Goal: Information Seeking & Learning: Learn about a topic

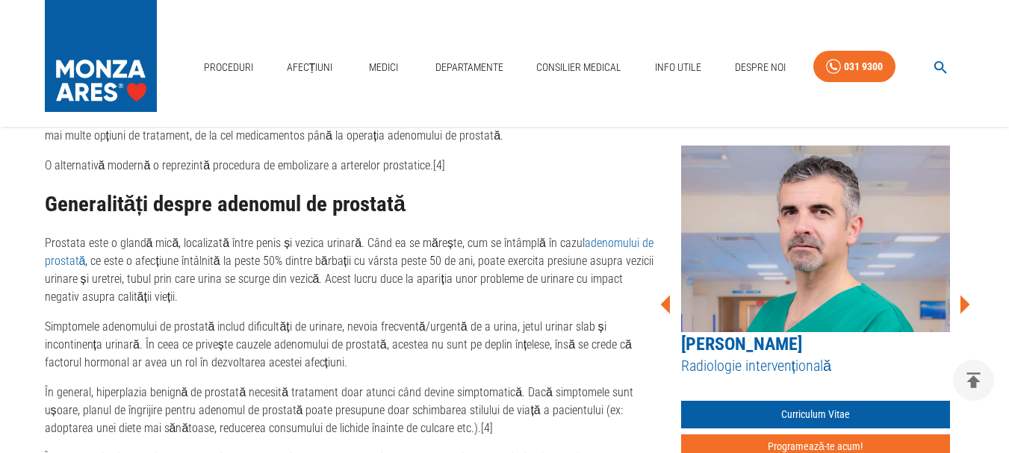
scroll to position [822, 0]
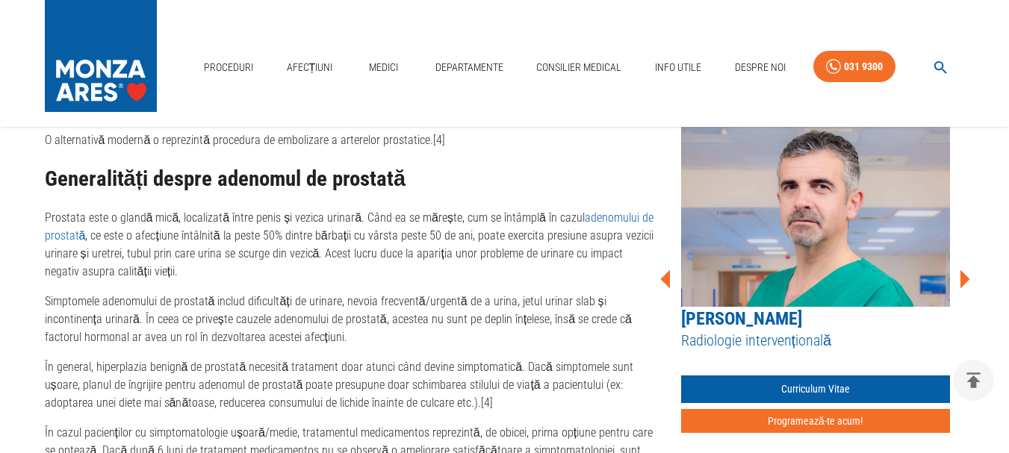
click at [766, 318] on link "[PERSON_NAME]" at bounding box center [741, 319] width 121 height 21
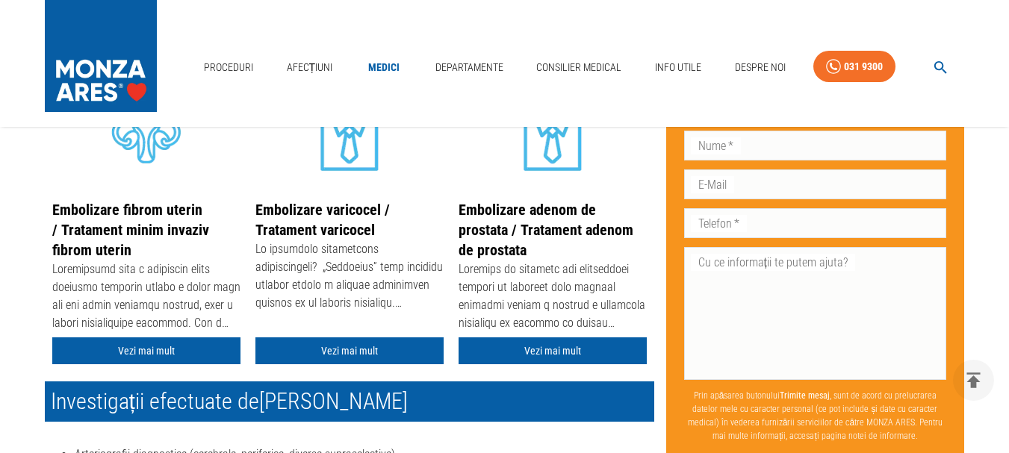
scroll to position [369, 0]
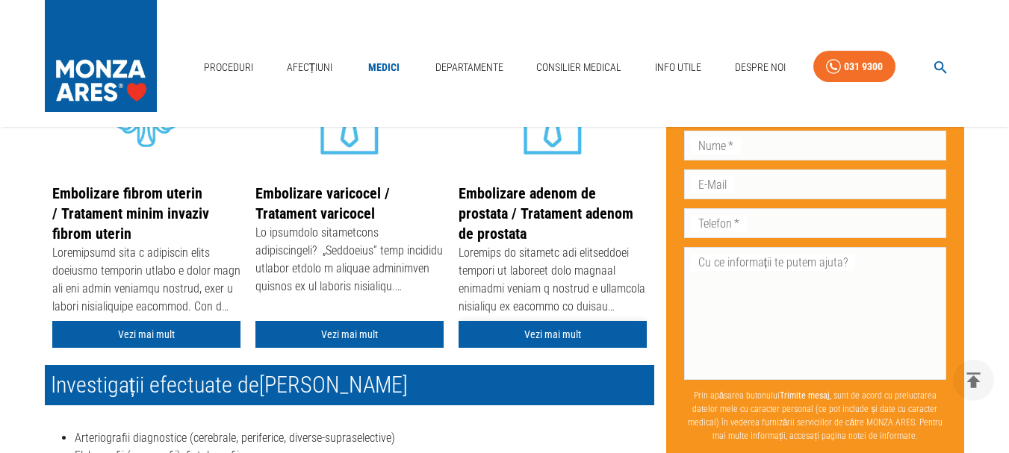
click at [564, 330] on link "Vezi mai mult" at bounding box center [553, 335] width 188 height 28
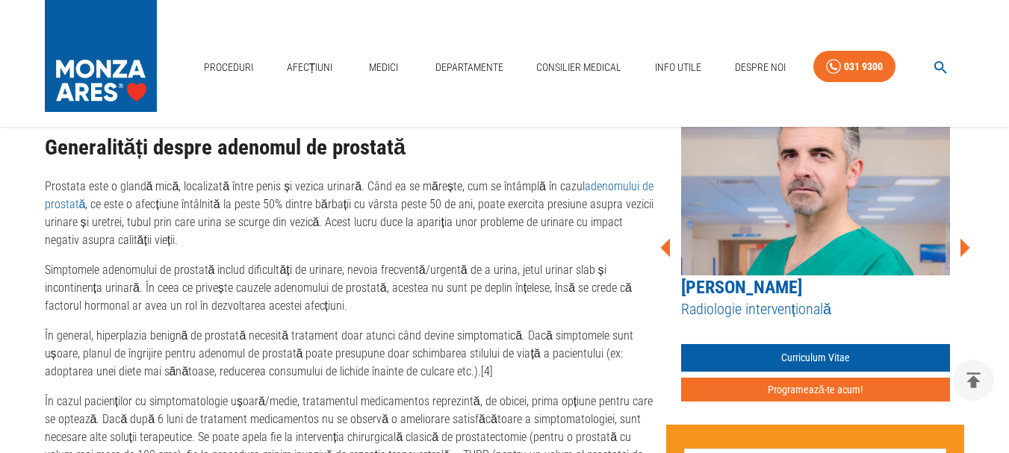
scroll to position [897, 0]
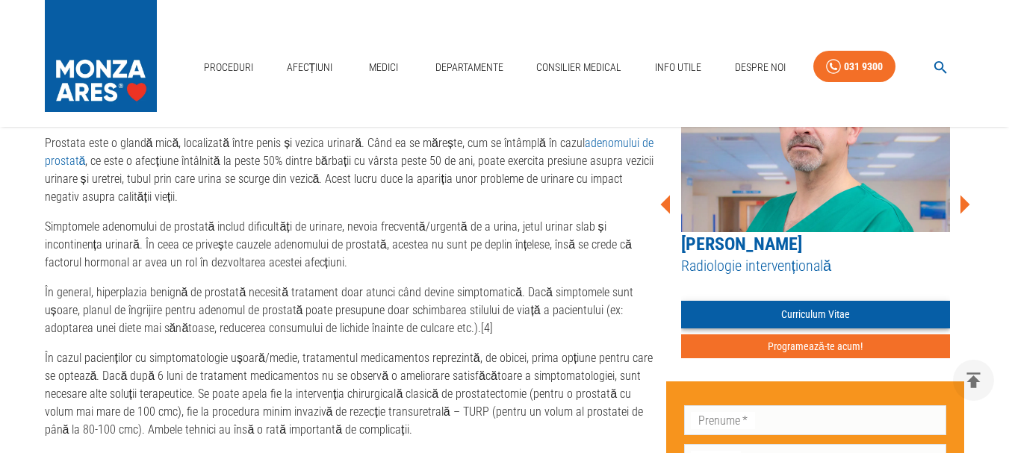
click at [811, 312] on link "Curriculum Vitae" at bounding box center [815, 315] width 269 height 28
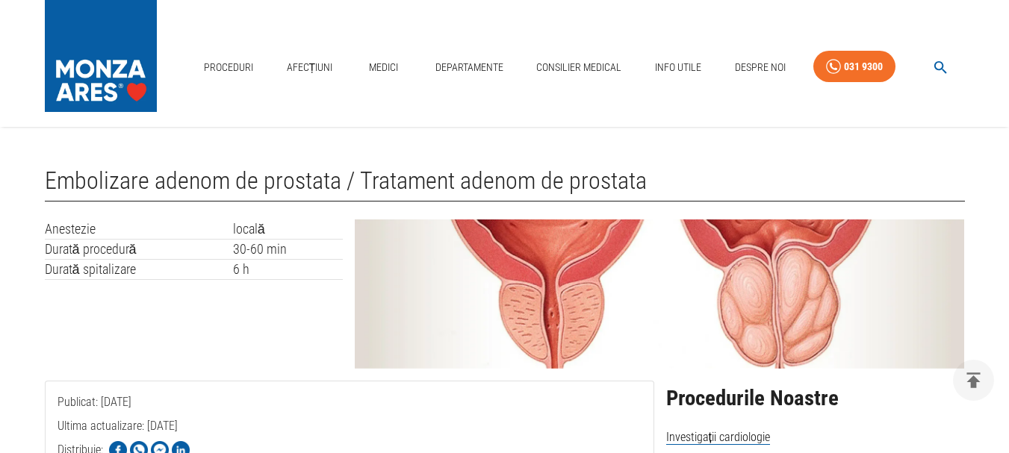
scroll to position [897, 0]
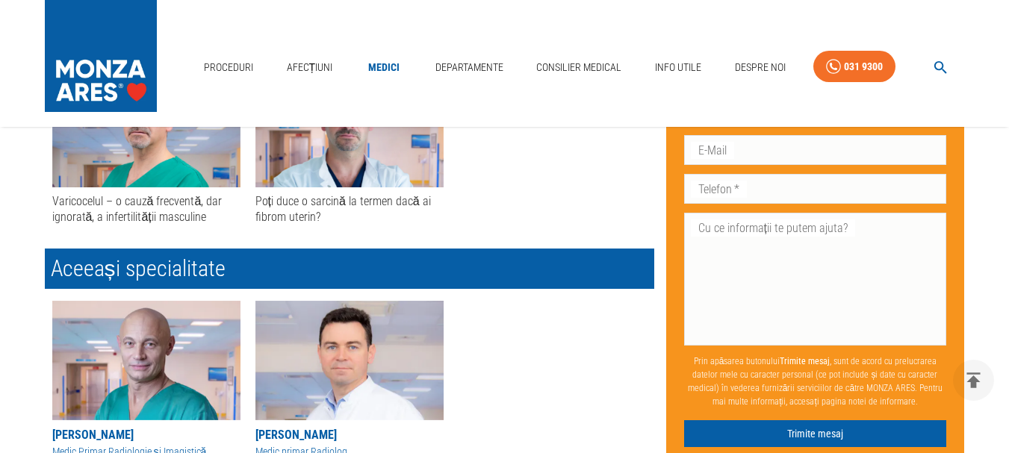
scroll to position [369, 0]
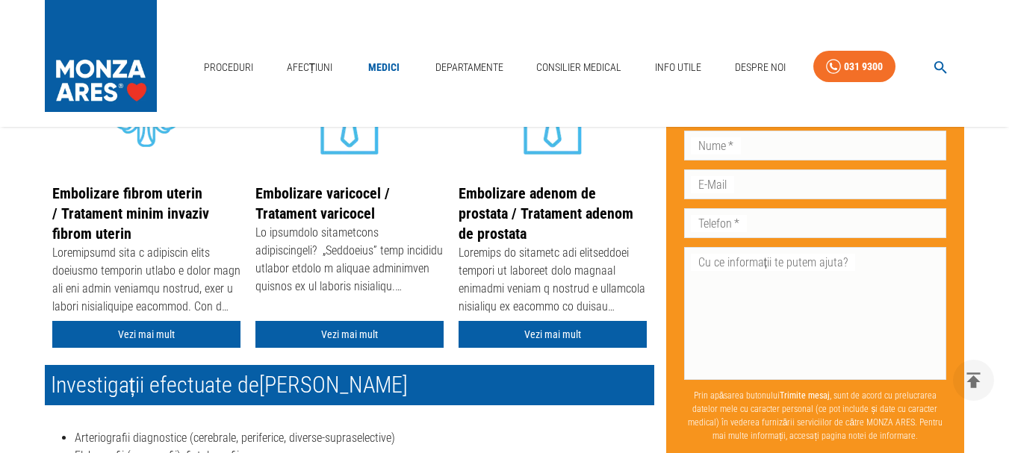
click at [386, 69] on link "Medici" at bounding box center [384, 67] width 48 height 31
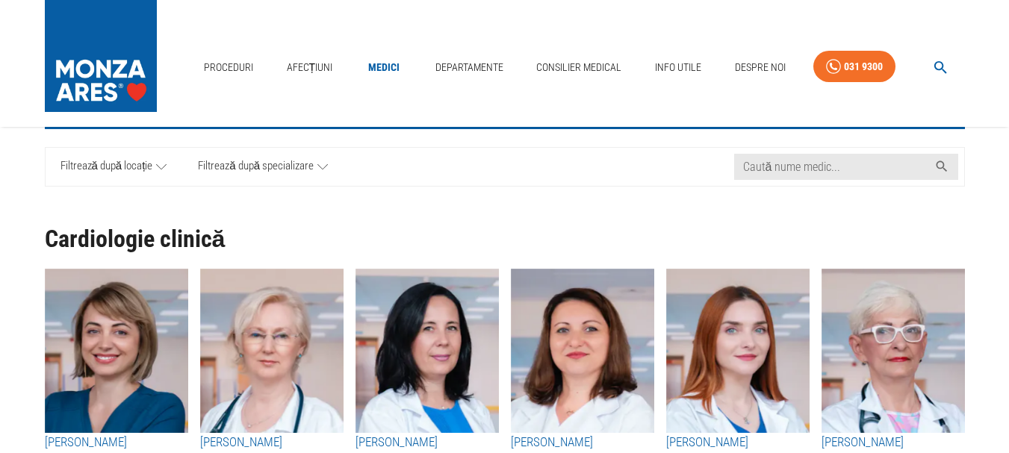
scroll to position [75, 0]
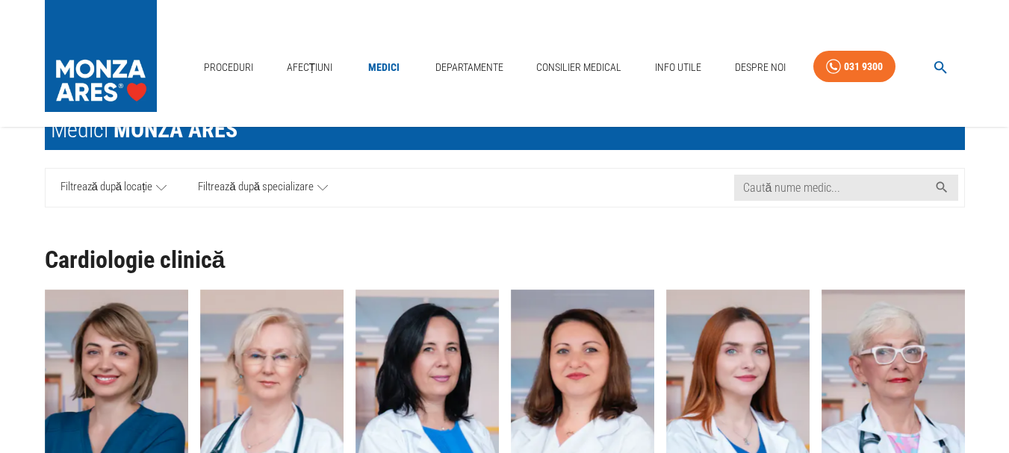
click at [323, 183] on icon at bounding box center [323, 188] width 10 height 19
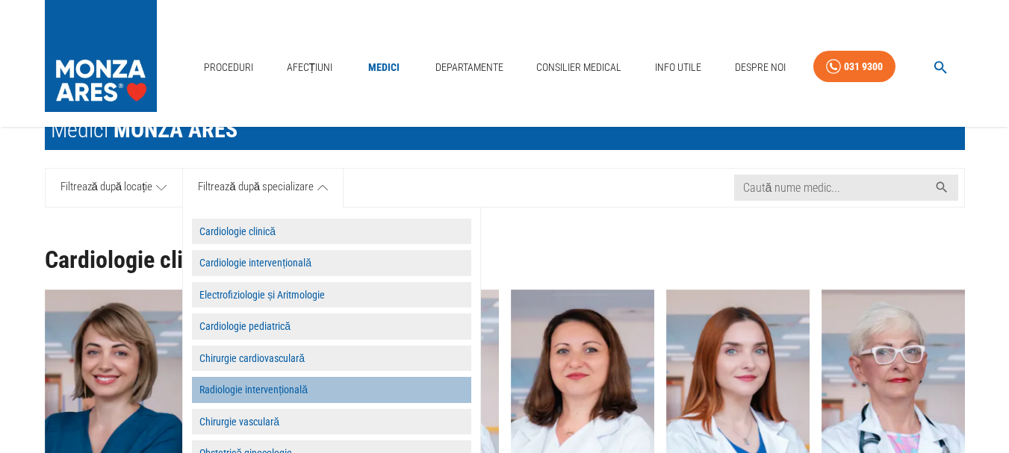
click at [286, 386] on button "Radiologie intervențională" at bounding box center [331, 390] width 279 height 26
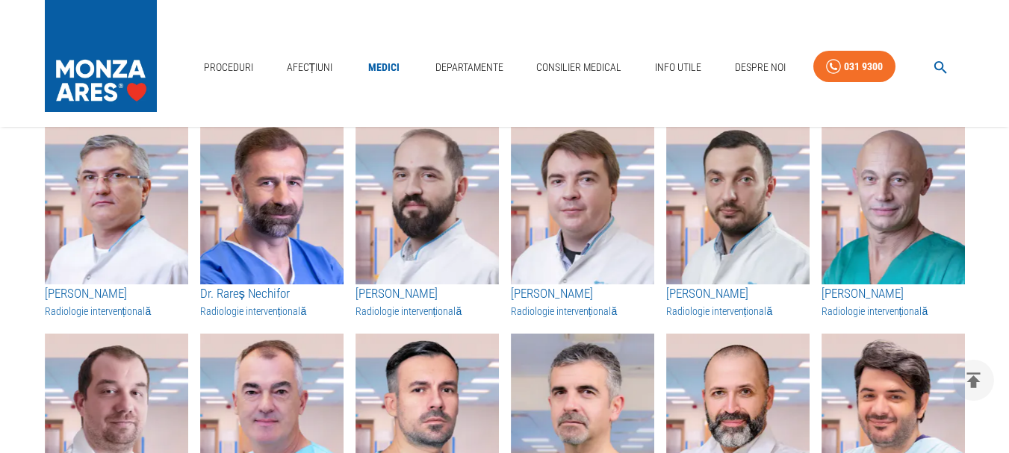
scroll to position [149, 0]
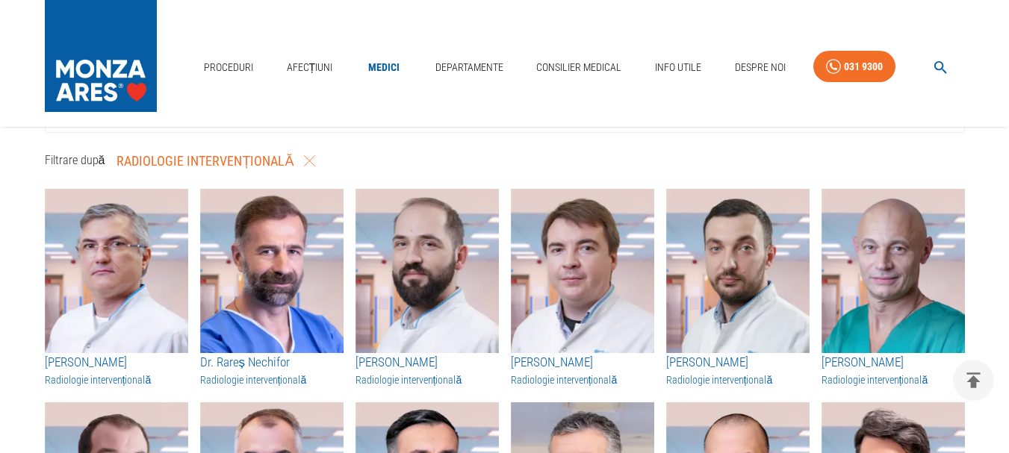
click at [879, 365] on h3 "[PERSON_NAME]" at bounding box center [893, 362] width 143 height 19
